Goal: Information Seeking & Learning: Learn about a topic

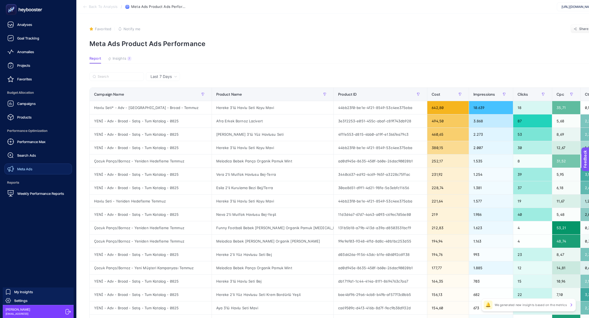
click at [26, 166] on div "Meta Ads" at bounding box center [19, 169] width 25 height 7
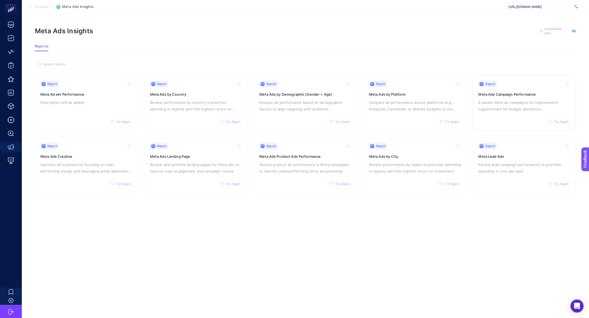
click at [517, 109] on p "Evaluate Meta ad campaigns for improvement opportunities for budget allocations." at bounding box center [524, 105] width 92 height 13
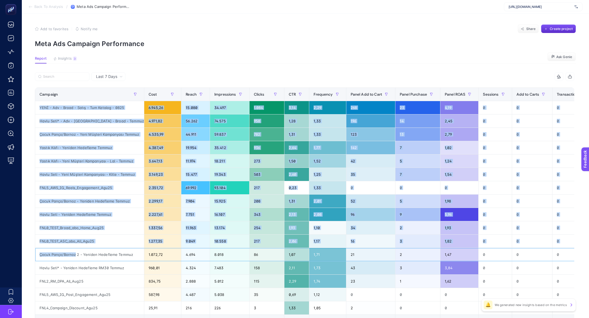
drag, startPoint x: 76, startPoint y: 255, endPoint x: 34, endPoint y: 255, distance: 41.4
click at [34, 255] on div "Last 7 Days 14 items selected Campaign Cost Reach Impressions Clicks CTR Freque…" at bounding box center [305, 223] width 548 height 303
copy div "Loremips Dolo Sitam Consectetur Adipis ELI Seddoeius Tempo Inc ut Labo Etdol Ma…"
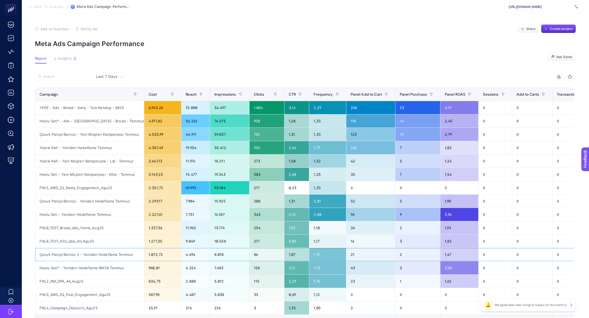
click at [51, 250] on div "Çocuk Panço/Bornoz 2 - Yeniden Hedefleme Temmuz" at bounding box center [89, 254] width 109 height 13
click at [43, 256] on div "Çocuk Panço/Bornoz 2 - Yeniden Hedefleme Temmuz" at bounding box center [89, 254] width 109 height 13
click at [43, 253] on div "Çocuk Panço/Bornoz 2 - Yeniden Hedefleme Temmuz" at bounding box center [89, 254] width 109 height 13
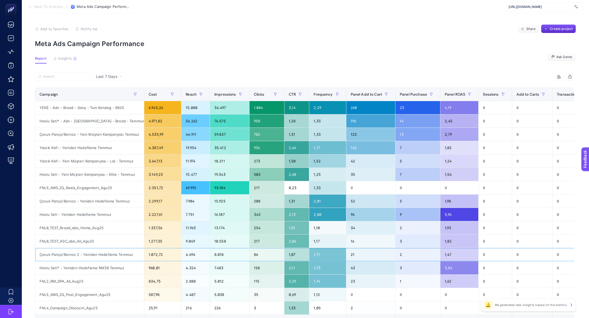
click at [43, 253] on div "Çocuk Panço/Bornoz 2 - Yeniden Hedefleme Temmuz" at bounding box center [89, 254] width 109 height 13
copy div "Çocuk"
click at [60, 77] on input "Search" at bounding box center [64, 77] width 43 height 4
paste input "Çocuk"
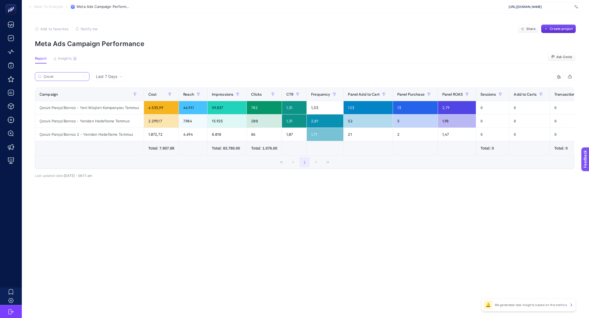
type input "Çocuk"
drag, startPoint x: 75, startPoint y: 107, endPoint x: 34, endPoint y: 107, distance: 41.2
click at [34, 107] on div "Last 7 Days Çocuk 14 items selected Campaign Cost Reach Impressions Clicks CTR …" at bounding box center [305, 136] width 548 height 129
drag, startPoint x: 80, startPoint y: 105, endPoint x: 99, endPoint y: 108, distance: 19.5
click at [99, 108] on div "Çocuk Panço/Bornoz - Yeni Müşteri Kampanyası Temmuz" at bounding box center [89, 107] width 108 height 13
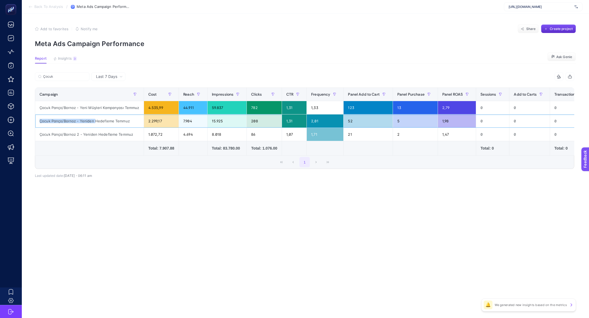
drag, startPoint x: 80, startPoint y: 118, endPoint x: 95, endPoint y: 120, distance: 14.5
click at [95, 120] on div "Çocuk Panço/Bornoz - Yeniden Hedefleme Temmuz" at bounding box center [89, 120] width 108 height 13
drag, startPoint x: 81, startPoint y: 132, endPoint x: 93, endPoint y: 133, distance: 11.5
click at [93, 133] on div "Çocuk Panço/Bornoz 2 - Yeniden Hedefleme Temmuz" at bounding box center [89, 134] width 108 height 13
drag, startPoint x: 97, startPoint y: 109, endPoint x: 107, endPoint y: 109, distance: 9.8
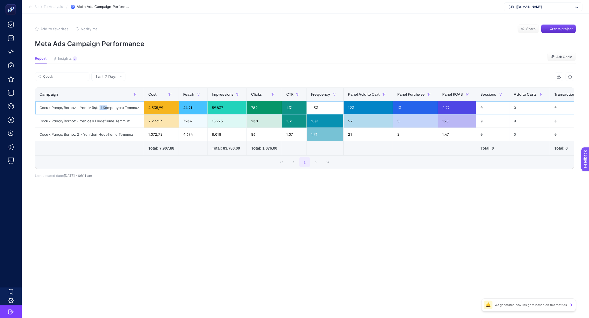
click at [107, 109] on div "Çocuk Panço/Bornoz - Yeni Müşteri Kampanyası Temmuz" at bounding box center [89, 107] width 108 height 13
click at [69, 77] on input "Çocuk" at bounding box center [64, 77] width 43 height 4
click at [69, 77] on input "Çocuk" at bounding box center [62, 77] width 37 height 4
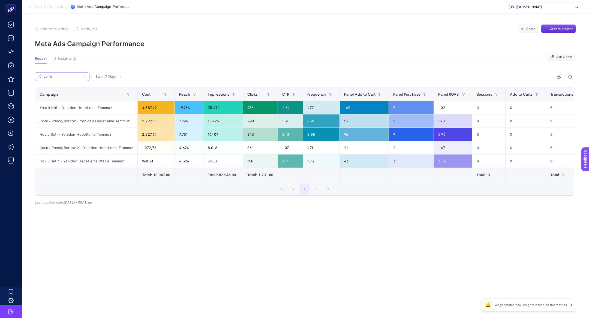
type input "yenid"
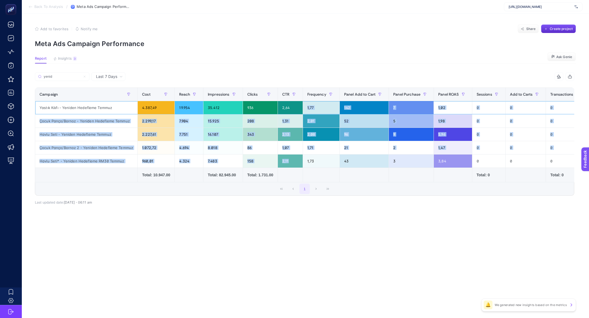
drag, startPoint x: 306, startPoint y: 105, endPoint x: 316, endPoint y: 155, distance: 51.0
click at [316, 155] on tbody "Yastık Kılıfı - Yeniden Hedefleme Temmuz 4.387,49 19.954 35.412 936 2,64 1,77 1…" at bounding box center [368, 134] width 666 height 67
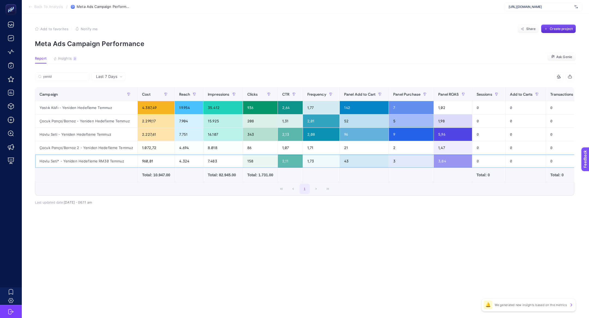
click at [319, 164] on div "1,73" at bounding box center [321, 161] width 37 height 13
drag, startPoint x: 117, startPoint y: 120, endPoint x: 173, endPoint y: 116, distance: 56.0
click at [174, 117] on tr "Çocuk [PERSON_NAME]/[GEOGRAPHIC_DATA] - Yeniden Hedefleme Temmuz 2.299,17 7.904…" at bounding box center [368, 120] width 666 height 13
click at [183, 119] on div "7.904" at bounding box center [189, 120] width 28 height 13
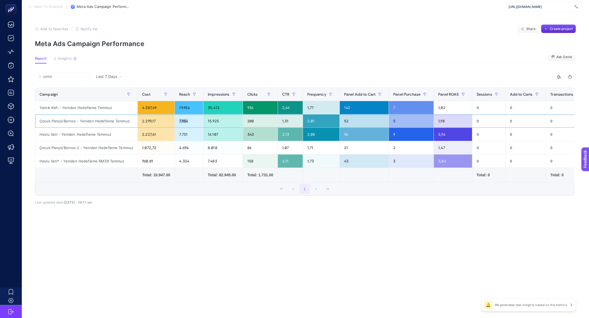
click at [183, 119] on div "7.904" at bounding box center [189, 120] width 28 height 13
drag, startPoint x: 321, startPoint y: 122, endPoint x: 306, endPoint y: 122, distance: 15.3
click at [306, 122] on div "2,01" at bounding box center [321, 120] width 37 height 13
drag, startPoint x: 222, startPoint y: 123, endPoint x: 210, endPoint y: 120, distance: 12.8
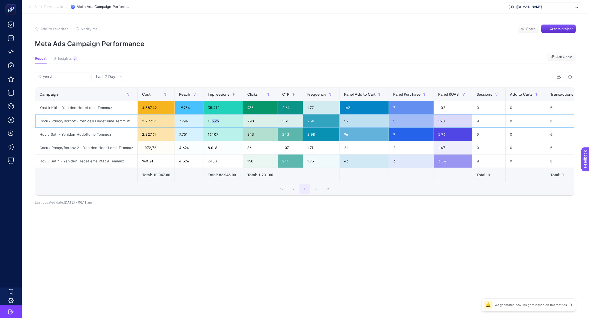
click at [210, 120] on div "15.925" at bounding box center [222, 120] width 39 height 13
click at [66, 77] on input "yenid" at bounding box center [64, 77] width 43 height 4
click at [66, 77] on input "yenid" at bounding box center [62, 77] width 37 height 4
click at [65, 77] on input "yenid" at bounding box center [62, 77] width 37 height 4
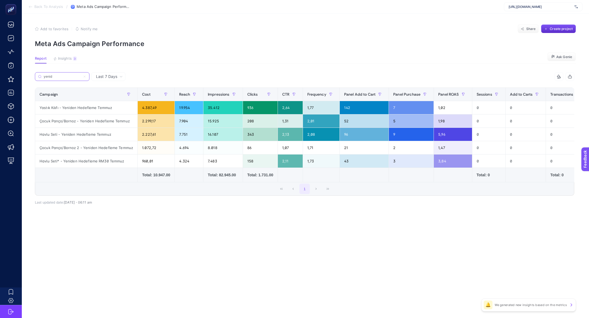
click at [86, 77] on icon at bounding box center [84, 76] width 3 height 3
click at [81, 77] on input "yenid" at bounding box center [62, 77] width 37 height 4
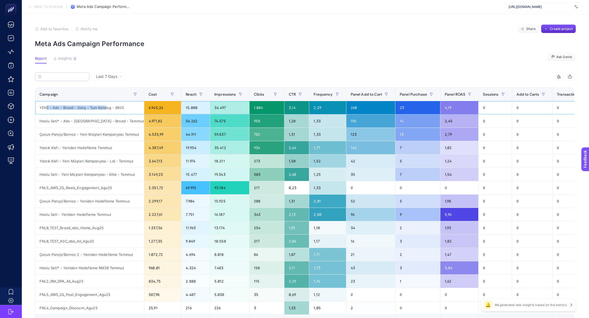
drag, startPoint x: 46, startPoint y: 107, endPoint x: 104, endPoint y: 105, distance: 57.6
click at [104, 105] on div "YENİ - Adv - Broad - Satış - Tum Katalog - 0825" at bounding box center [89, 107] width 109 height 13
click at [113, 108] on div "YENİ - Adv - Broad - Satış - Tum Katalog - 0825" at bounding box center [89, 107] width 109 height 13
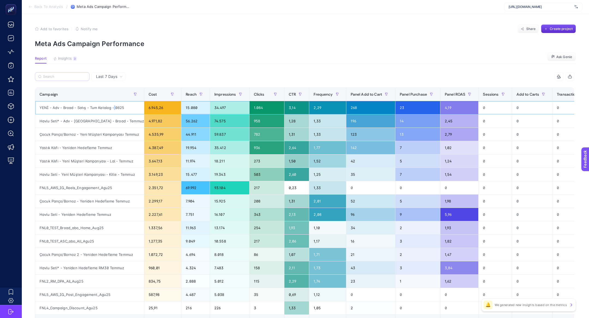
click at [113, 108] on div "YENİ - Adv - Broad - Satış - Tum Katalog - 0825" at bounding box center [89, 107] width 109 height 13
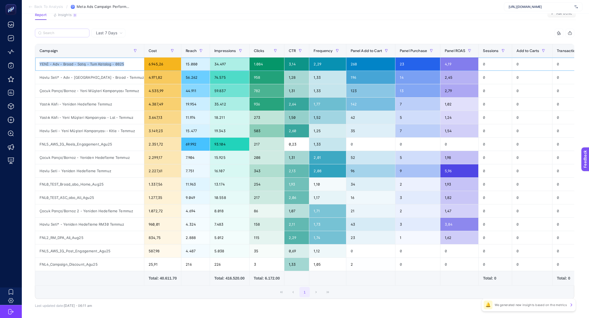
scroll to position [45, 0]
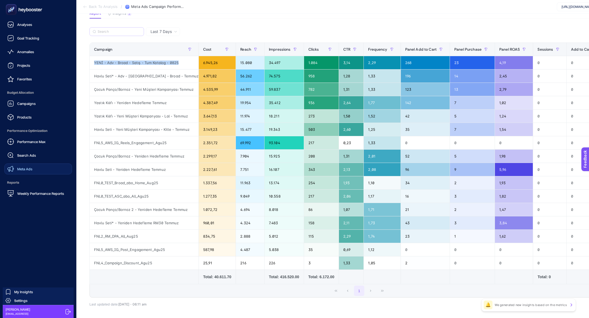
click at [32, 171] on div "Meta Ads" at bounding box center [19, 169] width 25 height 7
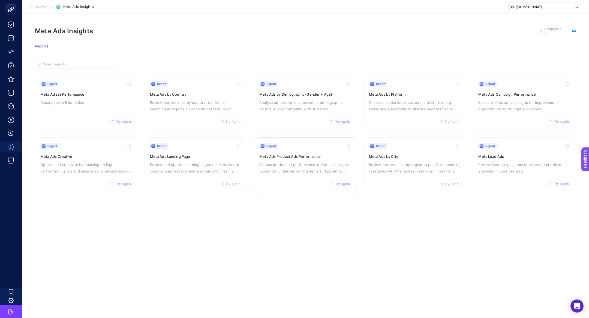
click at [289, 177] on div "Report Try Again Meta Ads Product Ads Performance Assess product ad performance…" at bounding box center [305, 165] width 92 height 45
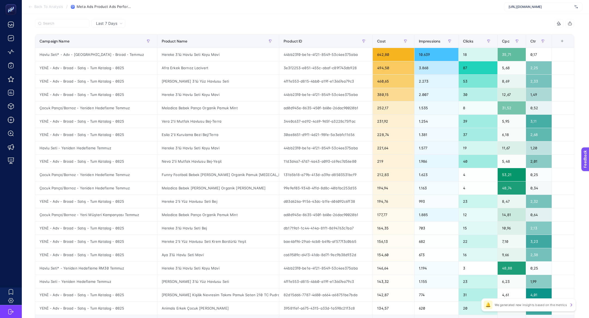
scroll to position [53, 0]
click at [81, 175] on div "Çocuk Panço/Bornoz - Yeniden Hedefleme Temmuz" at bounding box center [96, 174] width 122 height 13
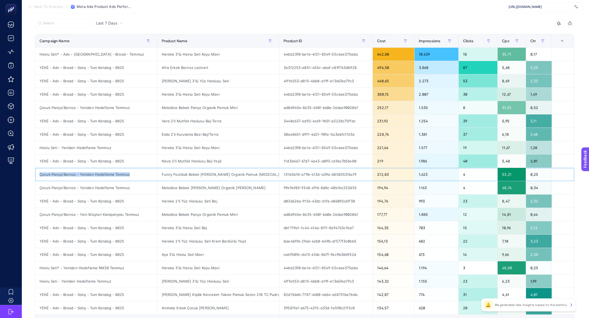
copy tr "Çocuk Panço/Bornoz - Yeniden Hedefleme Temmuz"
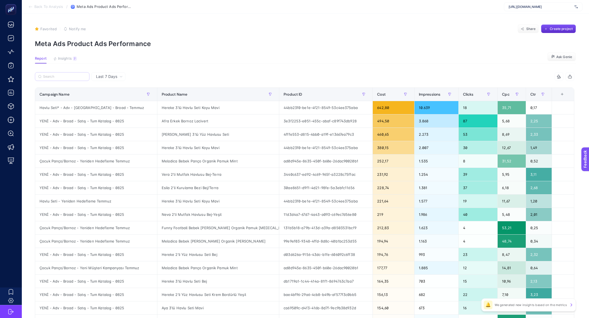
click at [66, 72] on article "Favorited true Notify me Share Create project Meta Ads Product Ads Performance …" at bounding box center [305, 227] width 567 height 426
click at [66, 81] on label at bounding box center [62, 76] width 55 height 9
click at [66, 79] on input "Search" at bounding box center [64, 77] width 43 height 4
paste input "Çocuk Panço/Bornoz - Yeniden Hedefleme Temmuz"
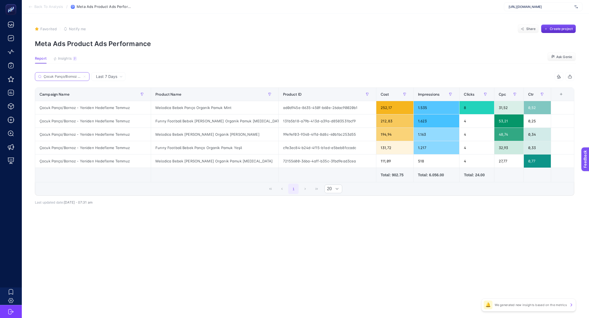
scroll to position [0, 44]
type input "Çocuk Panço/Bornoz - Yeniden Hedefleme Temmuz"
click at [225, 124] on div "Funny Football Bebek [PERSON_NAME] Organik Pamuk [MEDICAL_DATA]" at bounding box center [214, 120] width 127 height 13
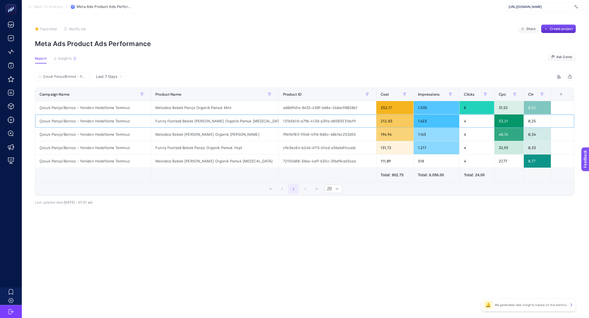
click at [225, 124] on div "Funny Football Bebek [PERSON_NAME] Organik Pamuk [MEDICAL_DATA]" at bounding box center [214, 120] width 127 height 13
drag, startPoint x: 37, startPoint y: 104, endPoint x: 72, endPoint y: 108, distance: 35.1
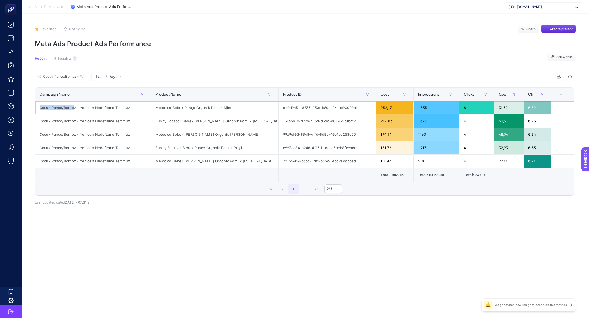
click at [73, 108] on div "Çocuk Panço/Bornoz - Yeniden Hedefleme Temmuz" at bounding box center [93, 107] width 116 height 13
click at [76, 107] on div "Çocuk Panço/Bornoz - Yeniden Hedefleme Temmuz" at bounding box center [93, 107] width 116 height 13
drag, startPoint x: 242, startPoint y: 119, endPoint x: 205, endPoint y: 119, distance: 37.1
click at [205, 119] on div "Funny Football Bebek [PERSON_NAME] Organik Pamuk [MEDICAL_DATA]" at bounding box center [214, 120] width 127 height 13
drag, startPoint x: 224, startPoint y: 128, endPoint x: 188, endPoint y: 127, distance: 36.8
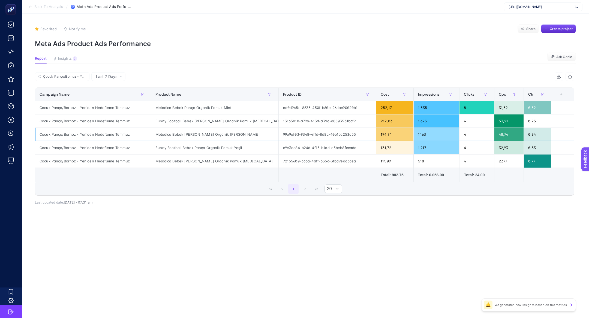
click at [188, 128] on div "Melodica Bebek [PERSON_NAME] Organik [PERSON_NAME]" at bounding box center [214, 134] width 127 height 13
click at [84, 77] on input "Çocuk Panço/Bornoz - Yeniden Hedefleme Temmuz" at bounding box center [64, 77] width 43 height 4
click at [85, 77] on icon at bounding box center [84, 76] width 3 height 3
click at [81, 77] on input "Çocuk Panço/Bornoz - Yeniden Hedefleme Temmuz" at bounding box center [62, 77] width 37 height 4
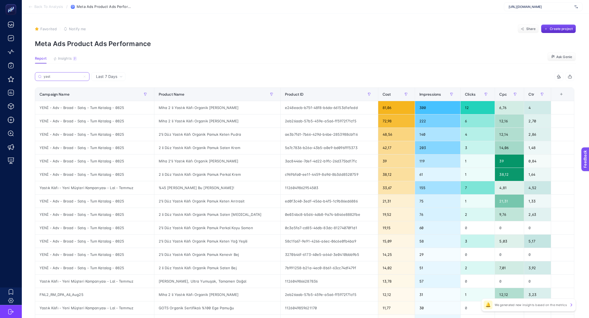
type input "yast"
click at [82, 285] on div "Yastık Kılıfı - Yeni Müşteri Kampanyası - Lal - Temmuz" at bounding box center [94, 281] width 119 height 13
click at [80, 283] on div "Yastık Kılıfı - Yeni Müşteri Kampanyası - Lal - Temmuz" at bounding box center [94, 281] width 119 height 13
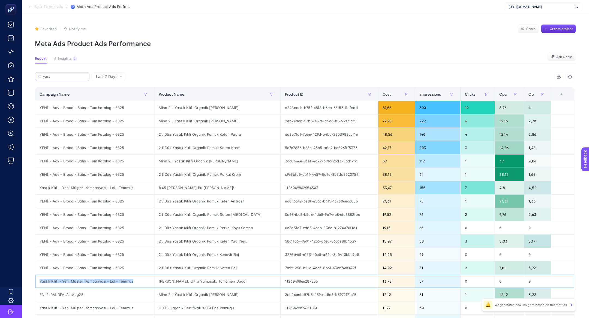
click at [80, 283] on div "Yastık Kılıfı - Yeni Müşteri Kampanyası - Lal - Temmuz" at bounding box center [94, 281] width 119 height 13
copy tr "Yastık Kılıfı - Yeni Müşteri Kampanyası - Lal - Temmuz"
click at [53, 79] on label "yast" at bounding box center [62, 76] width 55 height 9
click at [53, 79] on input "yast" at bounding box center [64, 77] width 43 height 4
click at [53, 79] on label "yast" at bounding box center [62, 76] width 55 height 9
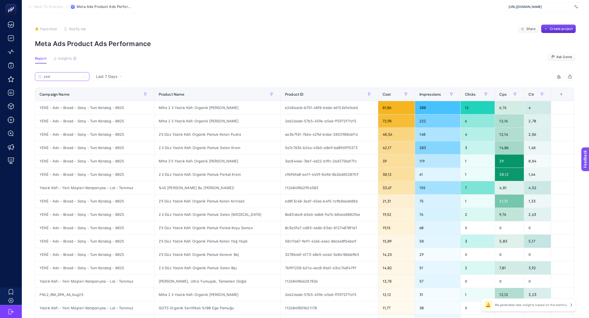
click at [53, 79] on input "yast" at bounding box center [62, 77] width 37 height 4
click at [53, 79] on label "yast" at bounding box center [62, 76] width 55 height 9
click at [53, 79] on input "yast" at bounding box center [62, 77] width 37 height 4
click at [46, 76] on input "yast" at bounding box center [62, 77] width 37 height 4
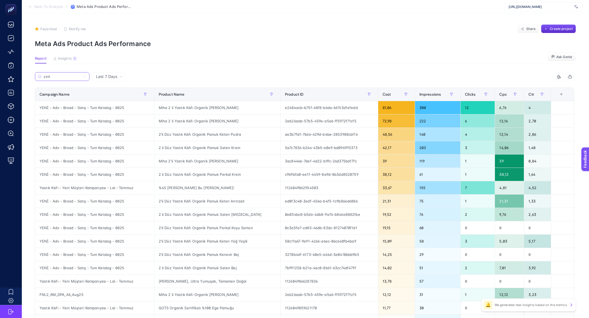
click at [46, 76] on input "yast" at bounding box center [62, 77] width 37 height 4
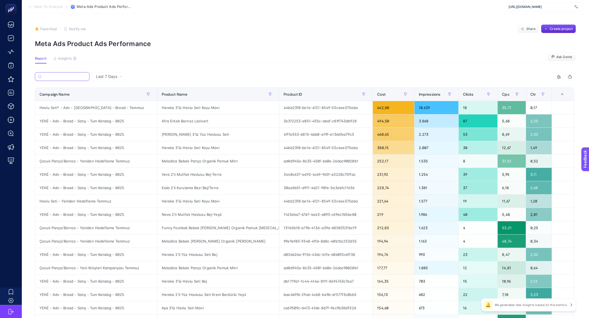
paste input "Yastık Kılıfı - Yeni Müşteri Kampanyası - Lal - Temmuz"
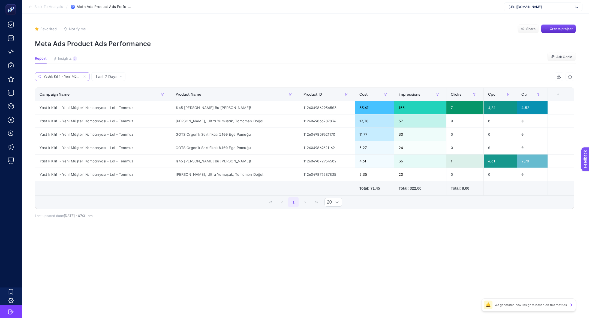
scroll to position [0, 47]
type input "Yastık Kılıfı - Yeni Müşteri Kampanyası - Lal - Temmuz"
click at [202, 159] on div "%45 [PERSON_NAME] Bu [PERSON_NAME]!" at bounding box center [235, 161] width 128 height 13
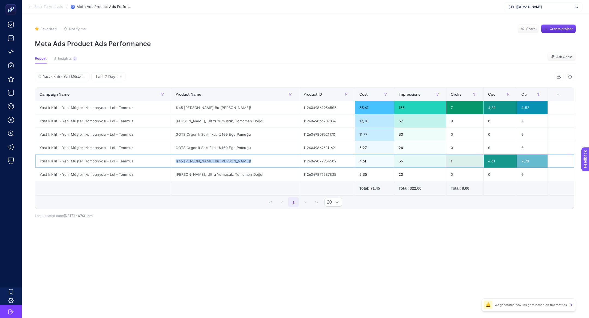
click at [202, 159] on div "%45 [PERSON_NAME] Bu [PERSON_NAME]!" at bounding box center [235, 161] width 128 height 13
click at [193, 162] on div "%45 [PERSON_NAME] Bu [PERSON_NAME]!" at bounding box center [235, 161] width 128 height 13
click at [188, 161] on div "%45 [PERSON_NAME] Bu [PERSON_NAME]!" at bounding box center [235, 161] width 128 height 13
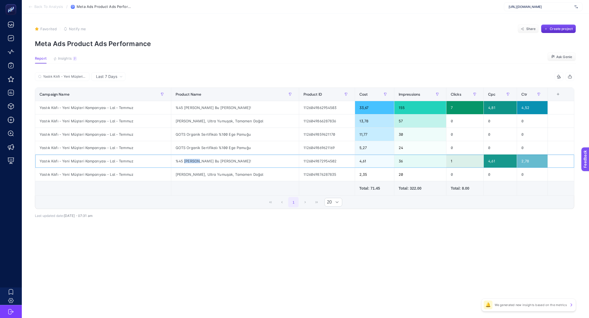
click at [188, 161] on div "%45 [PERSON_NAME] Bu [PERSON_NAME]!" at bounding box center [235, 161] width 128 height 13
click at [191, 108] on div "%45 [PERSON_NAME] Bu [PERSON_NAME]!" at bounding box center [235, 107] width 128 height 13
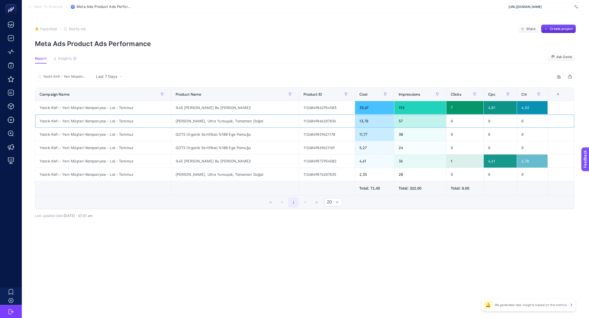
click at [239, 124] on div "[PERSON_NAME], Ultra Yumuşak, Tamamen Doğal" at bounding box center [235, 120] width 128 height 13
click at [80, 77] on input "Yastık Kılıfı - Yeni Müşteri Kampanyası - Lal - Temmuz" at bounding box center [64, 77] width 43 height 4
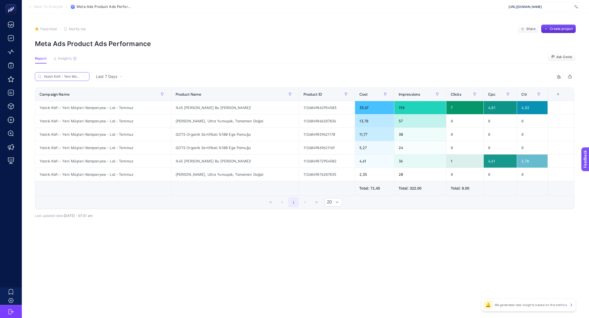
click at [84, 75] on icon at bounding box center [84, 76] width 3 height 3
click at [81, 75] on input "Yastık Kılıfı - Yeni Müşteri Kampanyası - Lal - Temmuz" at bounding box center [62, 77] width 37 height 4
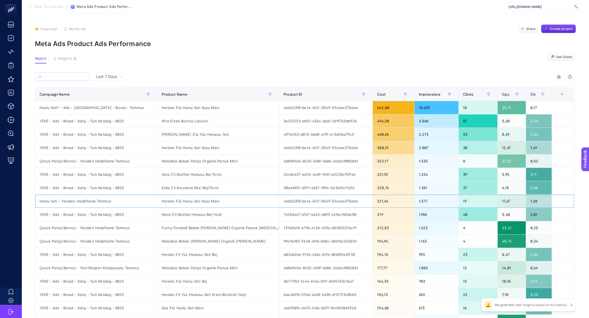
click at [65, 203] on div "Havlu Seti - Yeniden Hedefleme Temmuz" at bounding box center [96, 201] width 122 height 13
click at [58, 201] on div "Havlu Seti - Yeniden Hedefleme Temmuz" at bounding box center [96, 201] width 122 height 13
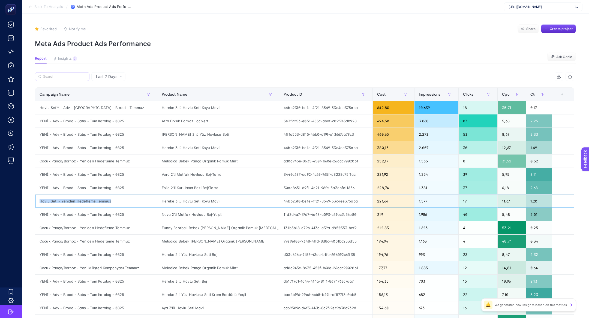
click at [58, 201] on div "Havlu Seti - Yeniden Hedefleme Temmuz" at bounding box center [96, 201] width 122 height 13
copy tr "Havlu Seti - Yeniden Hedefleme Temmuz"
click at [51, 77] on input "Search" at bounding box center [64, 77] width 43 height 4
paste input "Havlu Seti - Yeniden Hedefleme Temmuz"
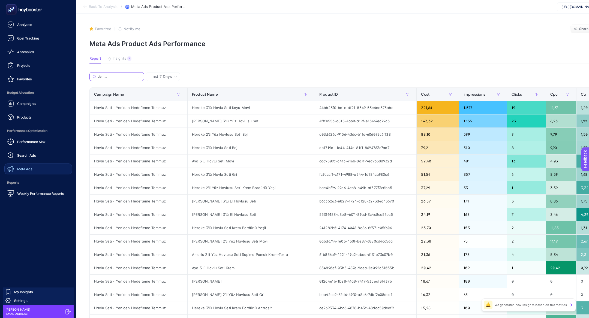
type input "Havlu Seti - Yeniden Hedefleme Temmuz"
click at [15, 170] on div "Meta Ads" at bounding box center [19, 169] width 25 height 7
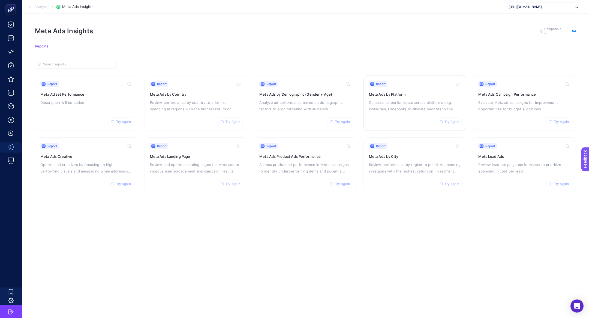
click at [410, 102] on p "Compare ad performance across platforms (e.g., Instagram, Facebook) to allocate…" at bounding box center [415, 105] width 92 height 13
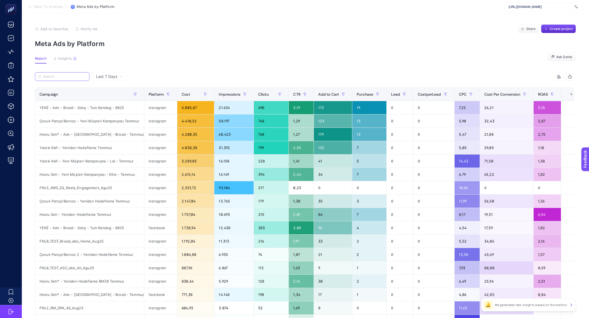
click at [60, 77] on input "Search" at bounding box center [64, 77] width 43 height 4
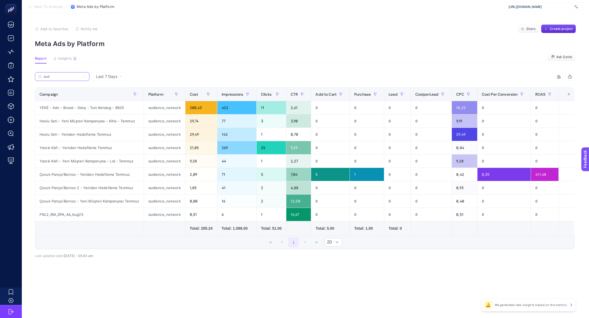
type input "aud"
click at [150, 108] on div "audience_network" at bounding box center [164, 107] width 41 height 13
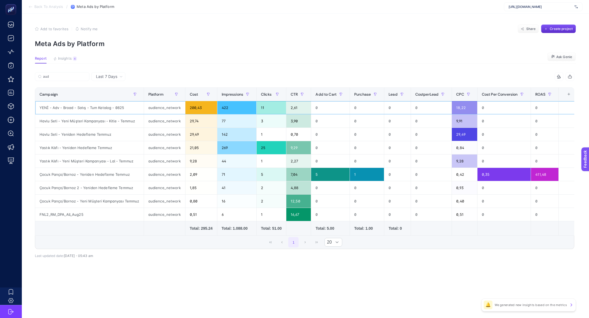
click at [151, 108] on div "audience_network" at bounding box center [164, 107] width 41 height 13
click at [150, 108] on div "audience_network" at bounding box center [164, 107] width 41 height 13
drag, startPoint x: 366, startPoint y: 174, endPoint x: 172, endPoint y: 176, distance: 194.1
click at [172, 176] on tr "Çocuk [PERSON_NAME]/Bornoz - Yeniden Hedefleme Temmuz audience_network 2,09 71 …" at bounding box center [306, 174] width 543 height 13
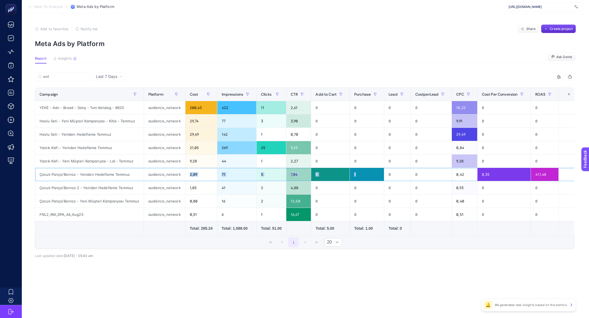
click at [324, 171] on div "5" at bounding box center [330, 174] width 38 height 13
click at [327, 173] on div "5" at bounding box center [330, 174] width 38 height 13
drag, startPoint x: 470, startPoint y: 137, endPoint x: 451, endPoint y: 131, distance: 20.7
click at [452, 131] on div "29,49" at bounding box center [464, 134] width 25 height 13
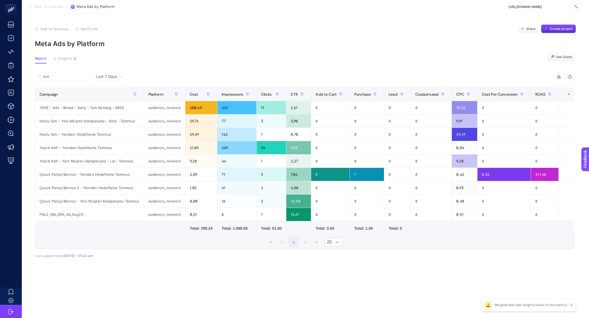
click at [133, 52] on article "Add to favorites false Notify me Share Create project Meta Ads by Platform Repo…" at bounding box center [305, 166] width 567 height 304
click at [38, 8] on span "Back To Analysis" at bounding box center [48, 7] width 29 height 4
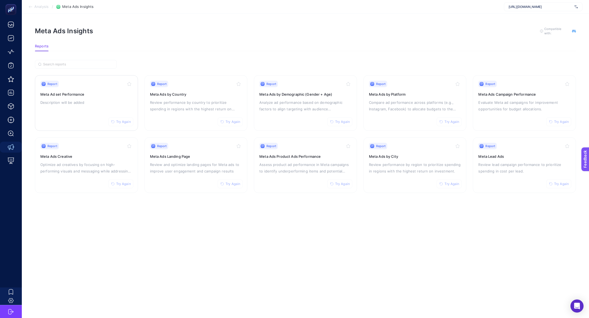
click at [77, 88] on div "Report Try Again Meta Ad set Performance Description will be added" at bounding box center [86, 103] width 92 height 45
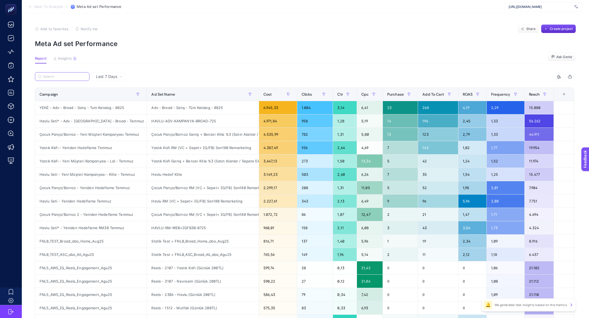
click at [72, 77] on input "Search" at bounding box center [64, 77] width 43 height 4
click at [49, 143] on div "Yastık Kılıfı - Yeniden Hedefleme Temmuz" at bounding box center [90, 147] width 111 height 13
click at [46, 73] on label at bounding box center [62, 76] width 55 height 9
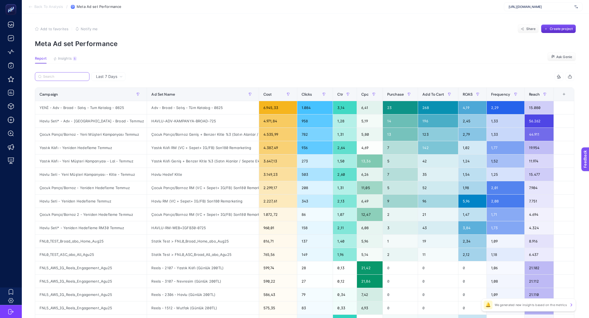
click at [46, 75] on input "Search" at bounding box center [64, 77] width 43 height 4
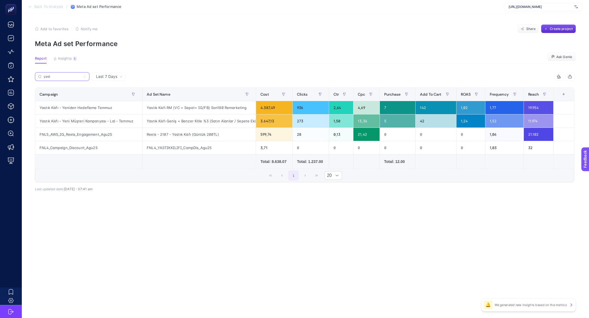
type input "yast"
click at [101, 115] on div "Yastık Kılıfı - Yeni Müşteri Kampanyası - Lal - Temmuz" at bounding box center [88, 120] width 107 height 13
click at [65, 113] on div "Yastık Kılıfı - Yeniden Hedefleme Temmuz" at bounding box center [88, 107] width 107 height 13
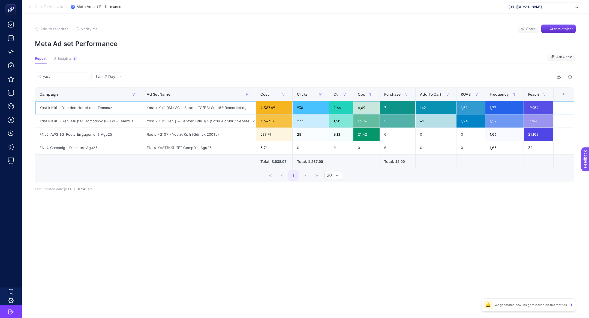
click at [65, 113] on div "Yastık Kılıfı - Yeniden Hedefleme Temmuz" at bounding box center [88, 107] width 107 height 13
click at [64, 113] on div "Yastık Kılıfı - Yeniden Hedefleme Temmuz" at bounding box center [88, 107] width 107 height 13
